Goal: Transaction & Acquisition: Download file/media

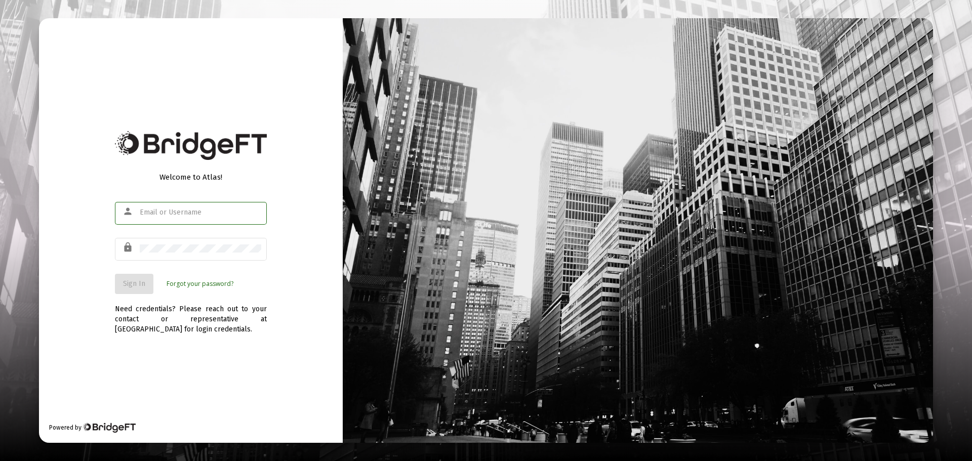
type input "[EMAIL_ADDRESS][DOMAIN_NAME]"
click at [133, 278] on button "Sign In" at bounding box center [134, 284] width 38 height 20
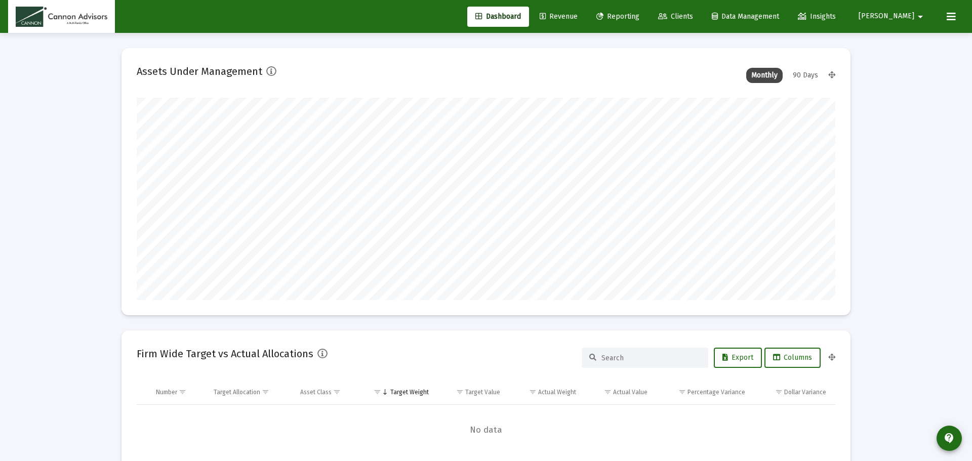
type input "[DATE]"
click at [632, 14] on span "Reporting" at bounding box center [610, 16] width 43 height 9
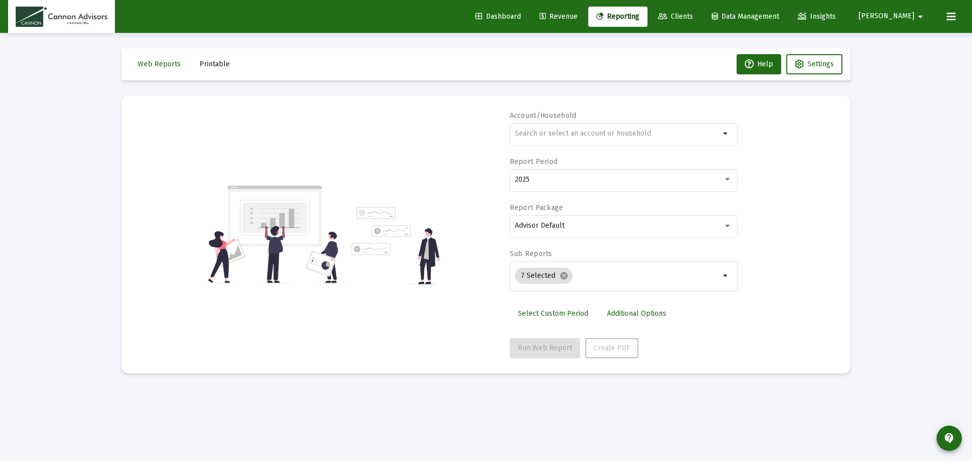
click at [220, 58] on button "Printable" at bounding box center [214, 64] width 47 height 20
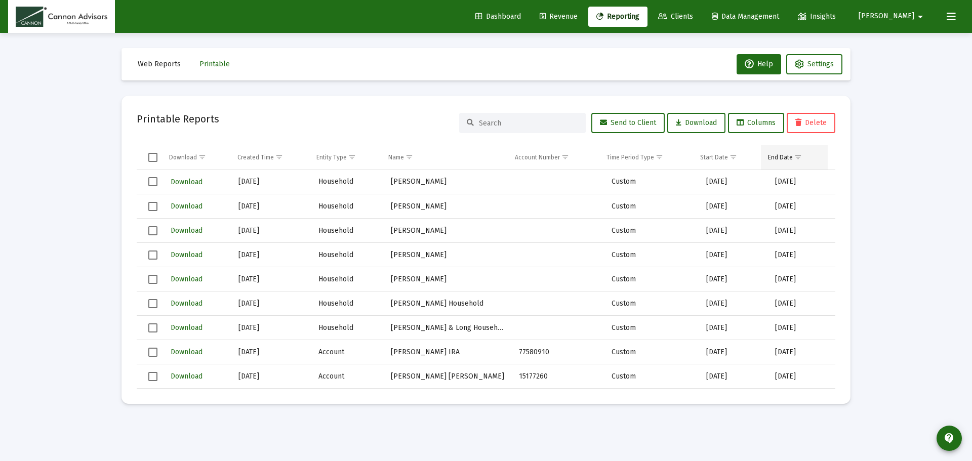
click at [802, 157] on span "Show filter options for column 'End Date'" at bounding box center [798, 157] width 8 height 8
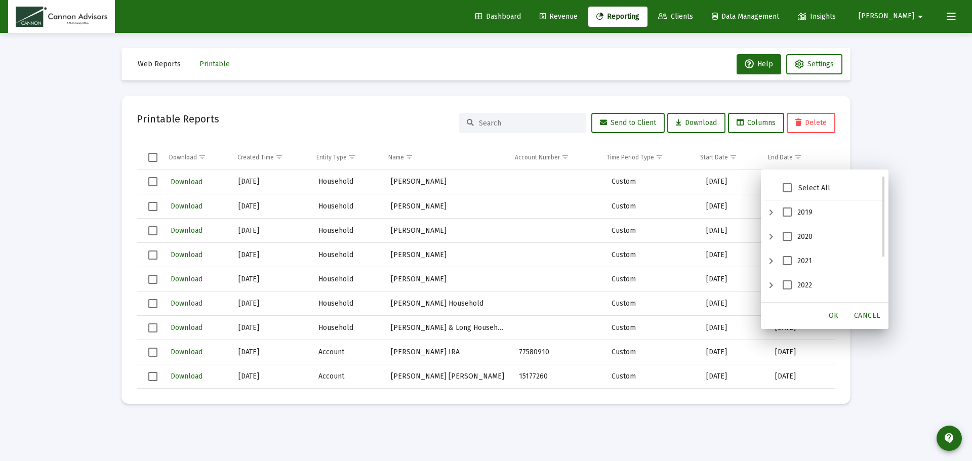
click at [790, 262] on span "2021" at bounding box center [786, 260] width 9 height 9
click at [833, 314] on span "OK" at bounding box center [833, 315] width 10 height 9
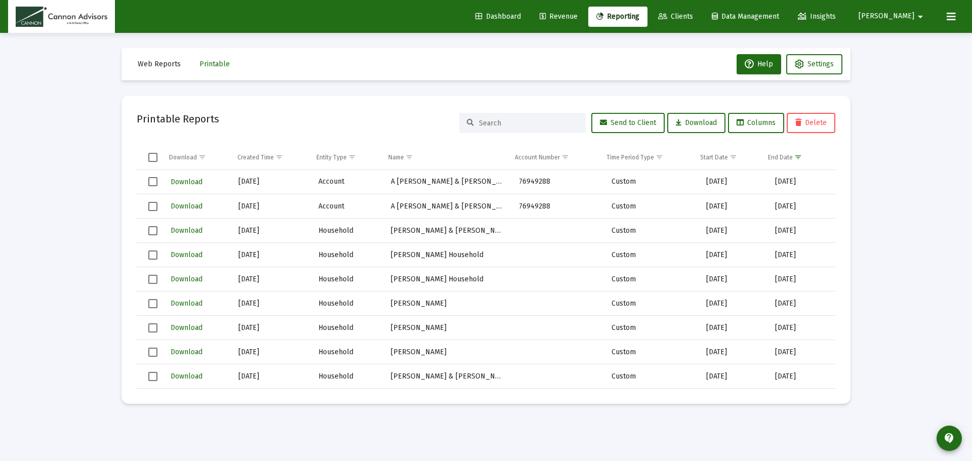
click at [153, 159] on span "Select all" at bounding box center [152, 157] width 9 height 9
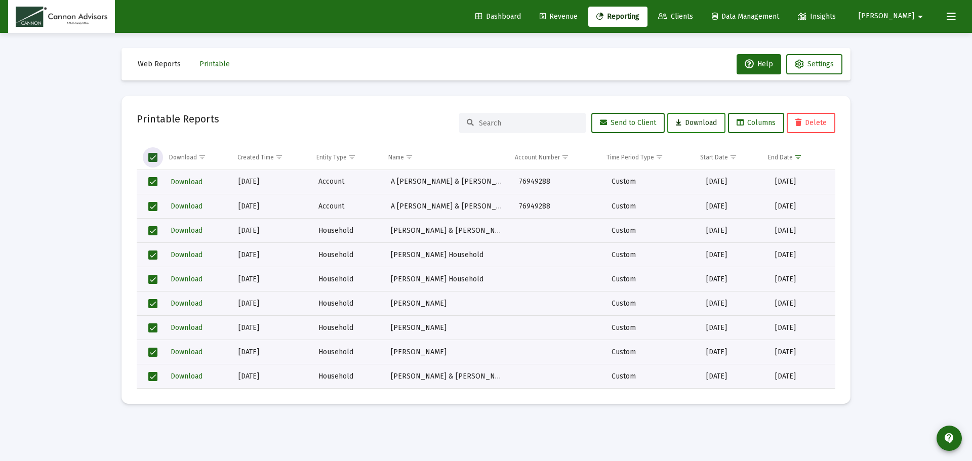
click at [694, 129] on button "Download" at bounding box center [696, 123] width 58 height 20
